Goal: Find specific page/section: Find specific page/section

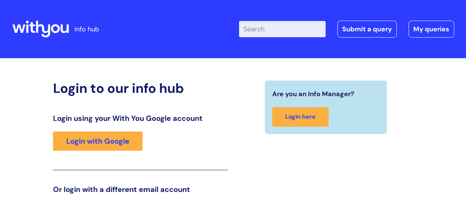
scroll to position [112, 0]
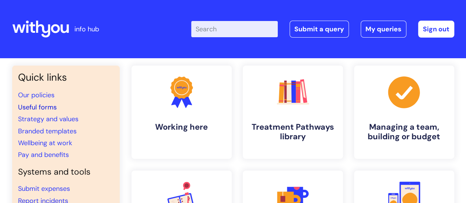
click at [43, 110] on link "Useful forms" at bounding box center [37, 107] width 39 height 9
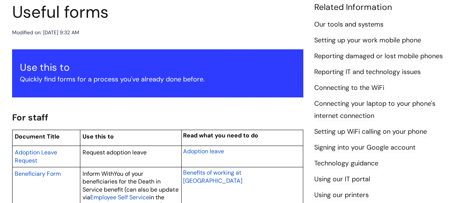
scroll to position [75, 0]
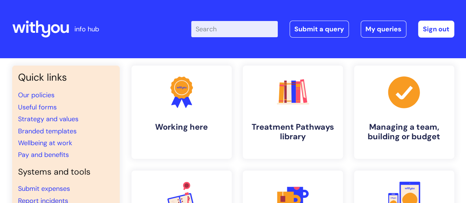
click at [225, 34] on input "Enter your search term here..." at bounding box center [234, 29] width 87 height 16
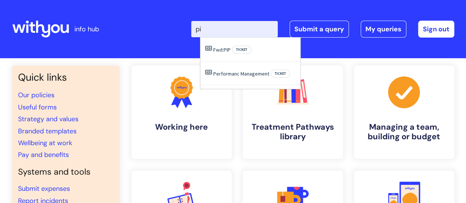
type input "p"
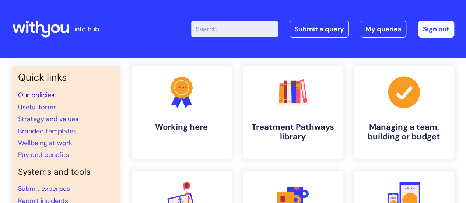
click at [43, 93] on link "Our policies" at bounding box center [36, 95] width 36 height 9
